Goal: Task Accomplishment & Management: Manage account settings

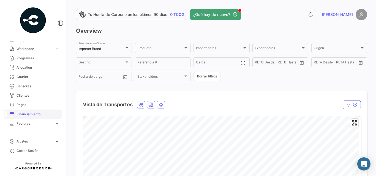
scroll to position [147, 0]
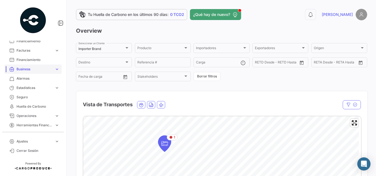
click at [37, 70] on span "Business" at bounding box center [35, 69] width 36 height 5
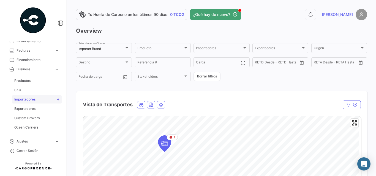
click at [34, 100] on span "Importadores" at bounding box center [24, 99] width 21 height 5
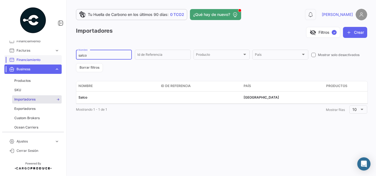
drag, startPoint x: 102, startPoint y: 55, endPoint x: 58, endPoint y: 56, distance: 44.6
click at [58, 56] on mat-sidenav-container "Overview Órdenes de Compra Documentos Cargas expand_more Cargas Aéreas Cargas M…" at bounding box center [188, 88] width 376 height 176
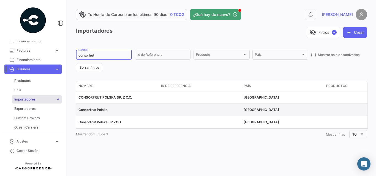
type input "consorfrut"
click at [100, 110] on span "Consorfrut Polska" at bounding box center [92, 110] width 29 height 4
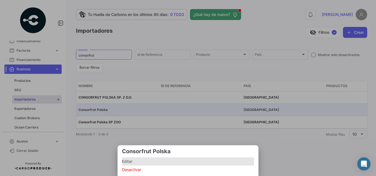
click at [149, 159] on span "Editar" at bounding box center [188, 162] width 132 height 7
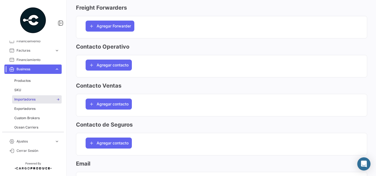
scroll to position [513, 0]
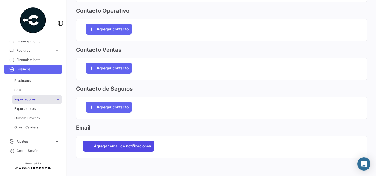
click at [111, 146] on span "Agregar email de notificaciones" at bounding box center [122, 147] width 57 height 6
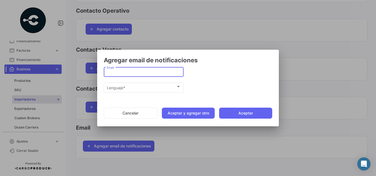
click at [133, 74] on input "Email" at bounding box center [144, 72] width 74 height 5
paste input "[EMAIL_ADDRESS][DOMAIN_NAME]"
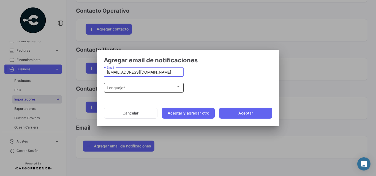
type input "[EMAIL_ADDRESS][DOMAIN_NAME]"
click at [132, 88] on div "Lenguaje *" at bounding box center [141, 88] width 69 height 5
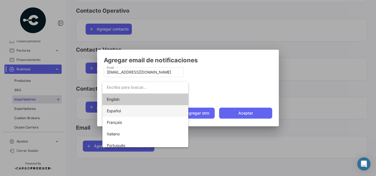
click at [120, 115] on span "Español" at bounding box center [145, 111] width 77 height 12
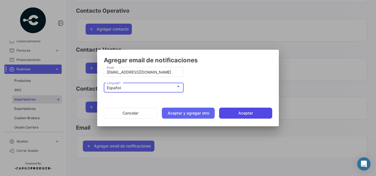
click at [246, 112] on button "Aceptar" at bounding box center [245, 113] width 53 height 11
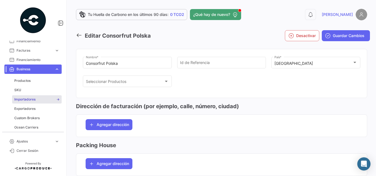
scroll to position [18, 0]
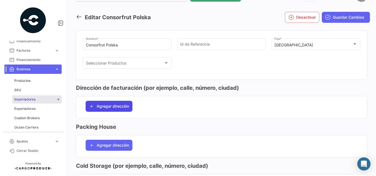
click at [115, 109] on span "Agregar dirección" at bounding box center [113, 107] width 32 height 6
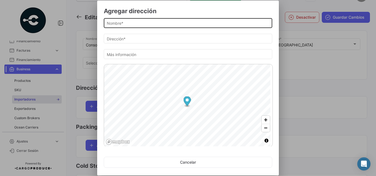
click at [129, 26] on input "Nombre *" at bounding box center [188, 23] width 163 height 5
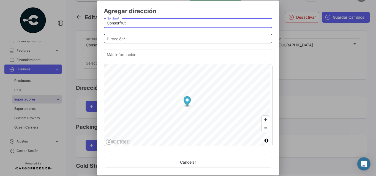
type input "Consorfrut"
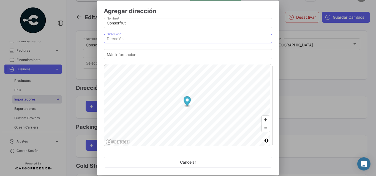
click at [126, 38] on input "Dirección *" at bounding box center [188, 39] width 163 height 5
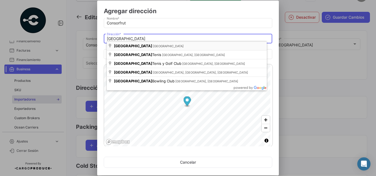
type input "[GEOGRAPHIC_DATA], [GEOGRAPHIC_DATA]"
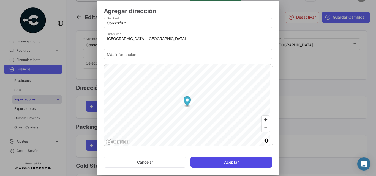
click at [227, 163] on button "Aceptar" at bounding box center [232, 162] width 82 height 11
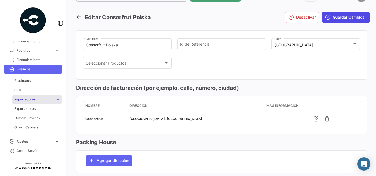
click at [333, 19] on span "Guardar Cambios" at bounding box center [349, 18] width 32 height 6
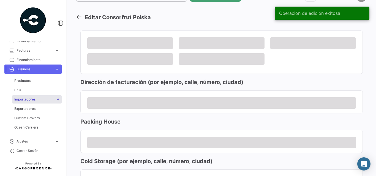
click at [79, 18] on icon at bounding box center [79, 17] width 6 height 6
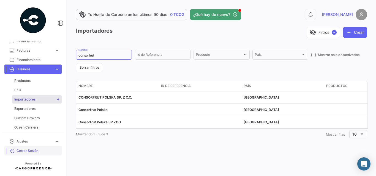
click at [23, 148] on link "Cerrar Sesión" at bounding box center [32, 150] width 57 height 9
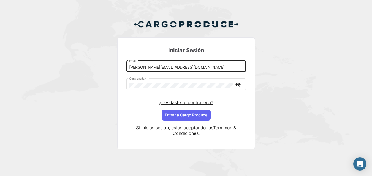
click at [146, 67] on input "[PERSON_NAME][EMAIL_ADDRESS][DOMAIN_NAME]" at bounding box center [186, 67] width 114 height 5
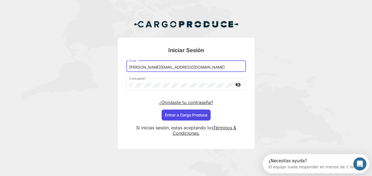
type input "[PERSON_NAME][EMAIL_ADDRESS][DOMAIN_NAME]"
click at [185, 114] on button "Entrar a Cargo Produce" at bounding box center [186, 115] width 49 height 11
